Goal: Task Accomplishment & Management: Use online tool/utility

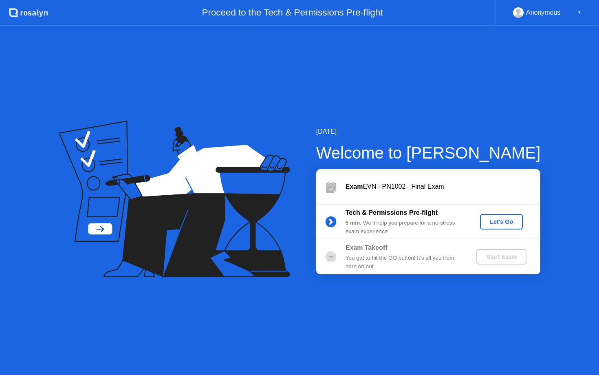
click at [498, 224] on div "Let's Go" at bounding box center [501, 221] width 36 height 7
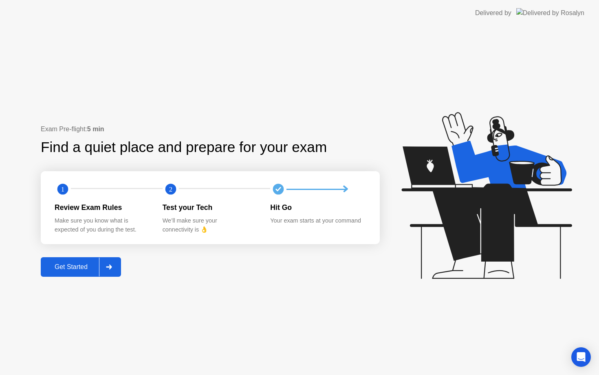
click at [76, 267] on div "Get Started" at bounding box center [71, 266] width 56 height 7
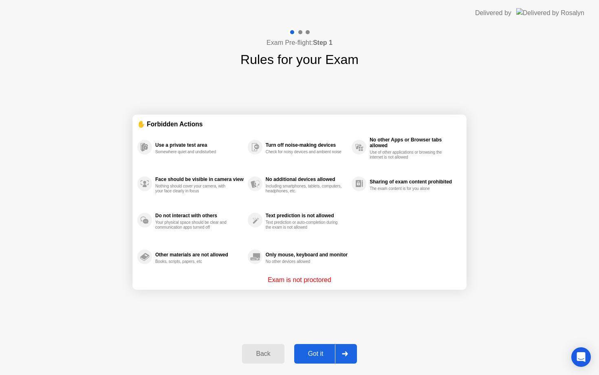
click at [311, 350] on div "Got it" at bounding box center [316, 353] width 38 height 7
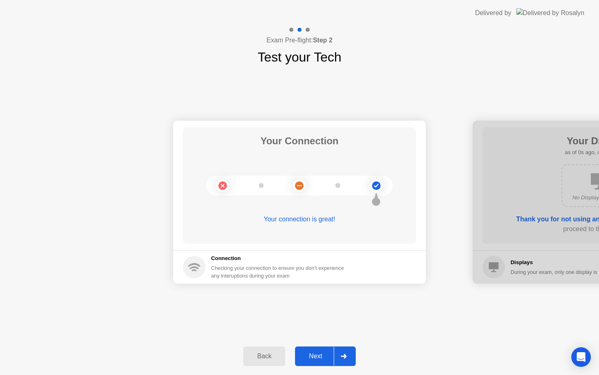
click at [311, 350] on button "Next" at bounding box center [325, 356] width 61 height 20
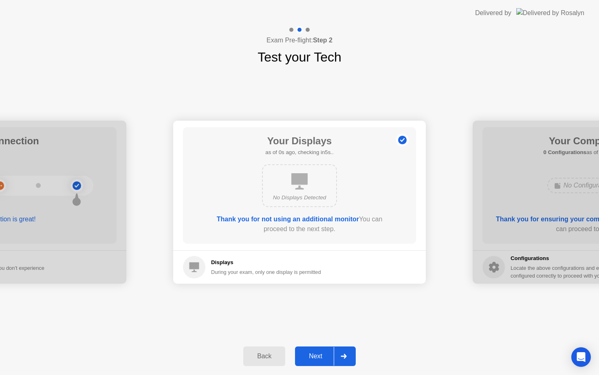
click at [311, 350] on button "Next" at bounding box center [325, 356] width 61 height 20
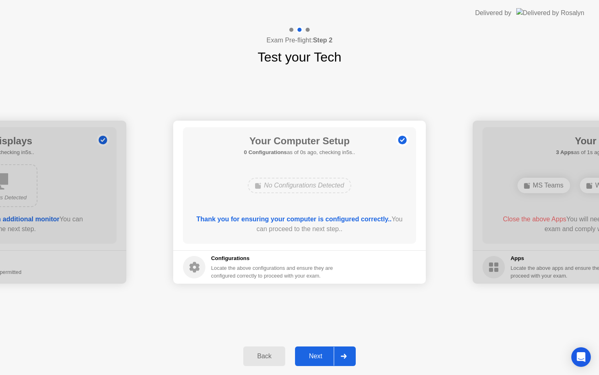
click at [311, 350] on button "Next" at bounding box center [325, 356] width 61 height 20
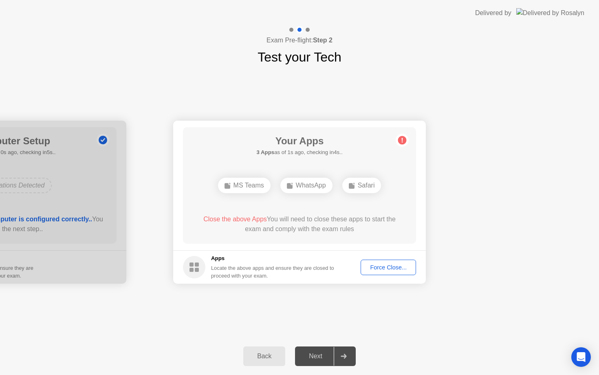
click at [383, 267] on div "Force Close..." at bounding box center [389, 267] width 50 height 7
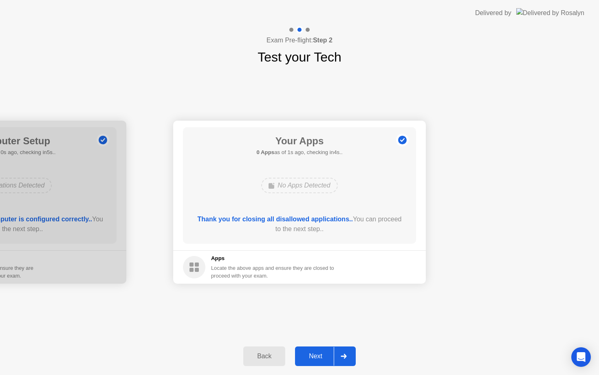
click at [312, 358] on div "Next" at bounding box center [315, 356] width 36 height 7
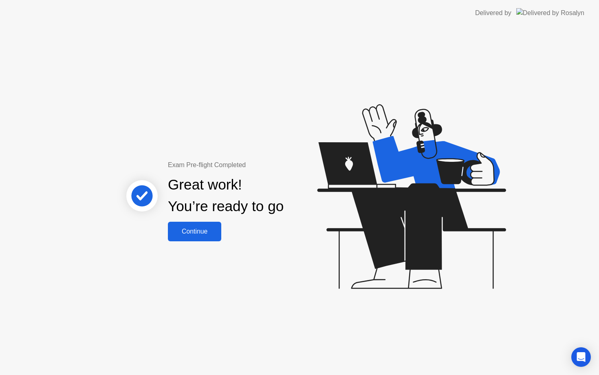
click at [201, 232] on div "Continue" at bounding box center [194, 231] width 48 height 7
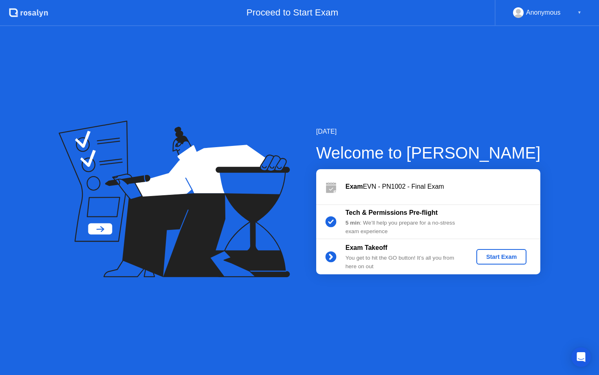
click at [508, 255] on div "Start Exam" at bounding box center [502, 256] width 44 height 7
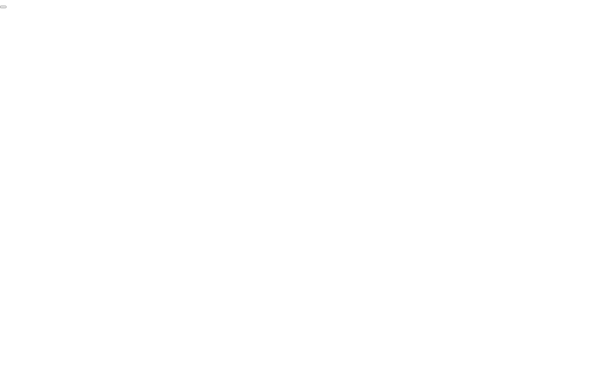
click div "End Proctoring Session"
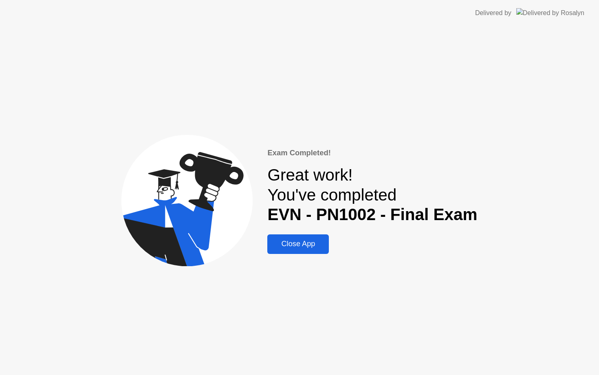
click at [290, 242] on div "Close App" at bounding box center [298, 244] width 57 height 9
